Goal: Information Seeking & Learning: Learn about a topic

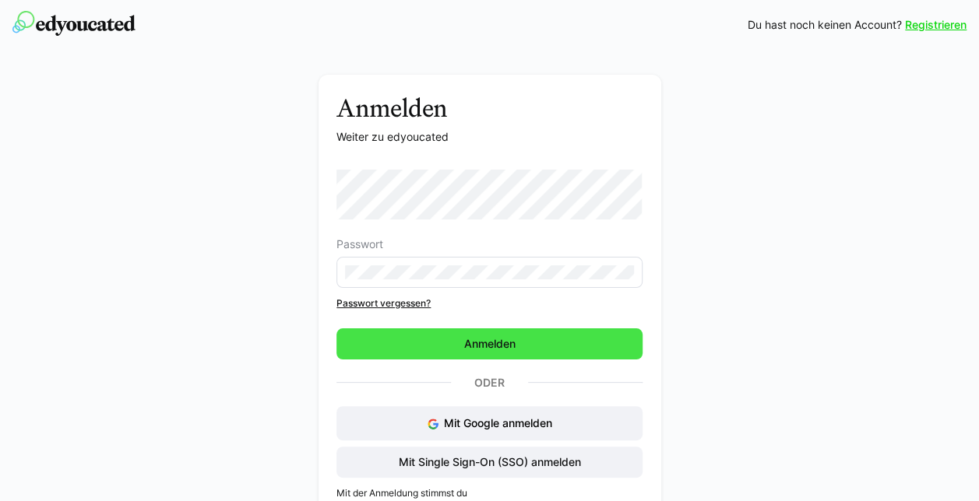
click at [533, 352] on span "Anmelden" at bounding box center [489, 344] width 306 height 31
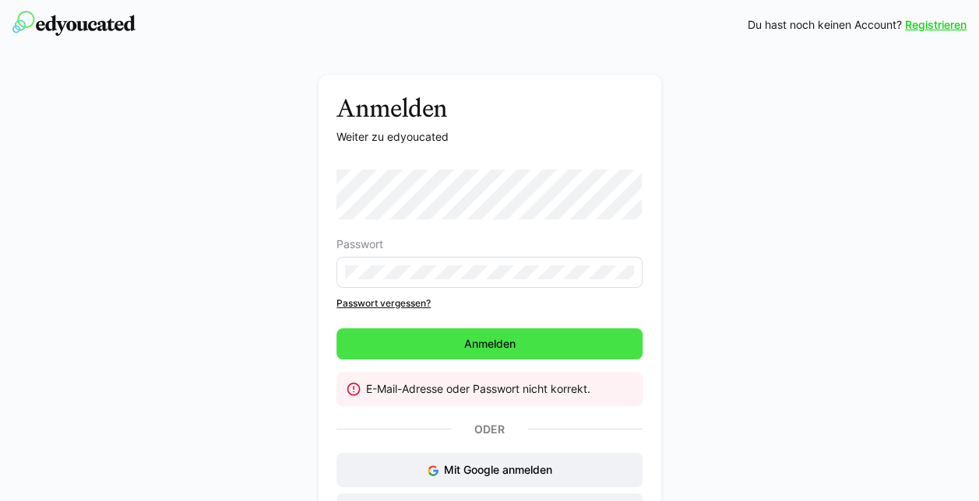
click at [431, 352] on span "Anmelden" at bounding box center [489, 344] width 306 height 31
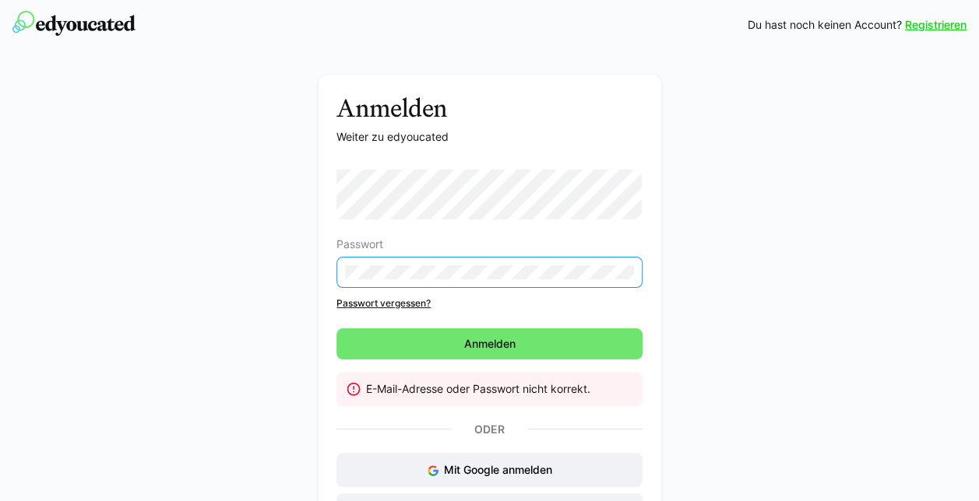
click at [470, 280] on eds-input at bounding box center [489, 272] width 306 height 31
click at [223, 271] on div "Anmelden Weiter zu edyoucated Passwort Passwort vergessen? [GEOGRAPHIC_DATA] E-…" at bounding box center [490, 330] width 878 height 511
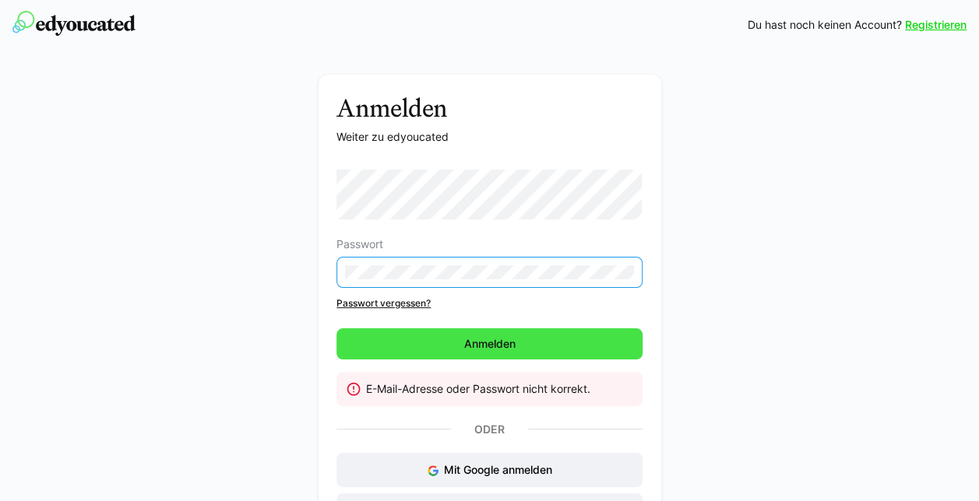
click at [509, 352] on span "Anmelden" at bounding box center [489, 344] width 306 height 31
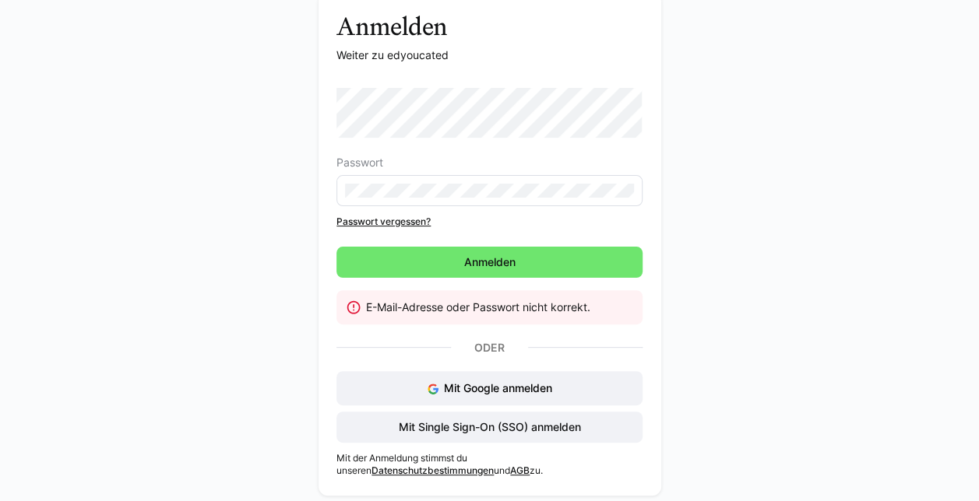
scroll to position [83, 0]
click at [472, 431] on span "Mit Single Sign-On (SSO) anmelden" at bounding box center [489, 427] width 187 height 16
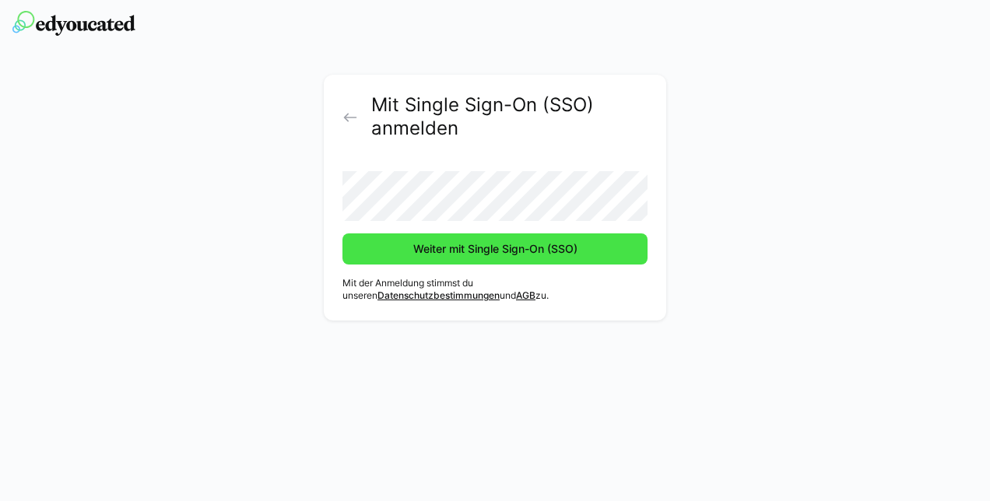
click at [475, 251] on span "Weiter mit Single Sign-On (SSO)" at bounding box center [495, 249] width 169 height 16
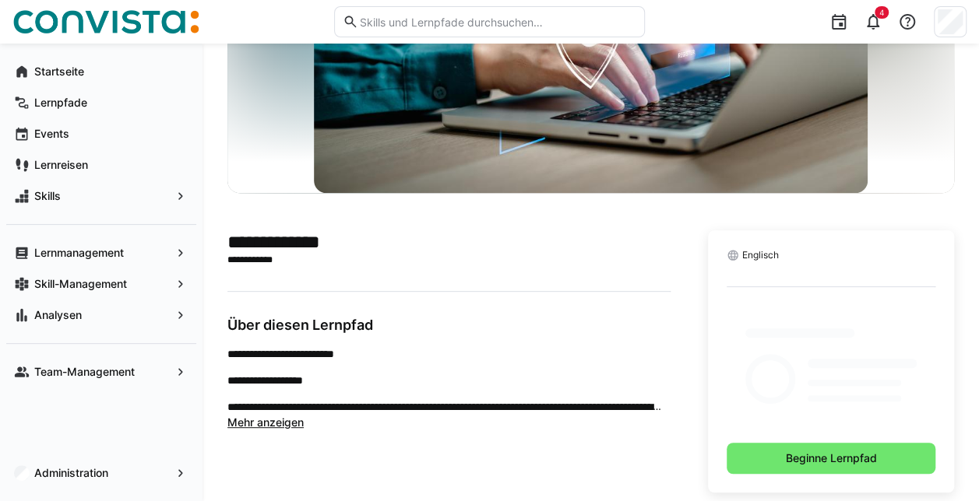
scroll to position [202, 0]
